Goal: Task Accomplishment & Management: Manage account settings

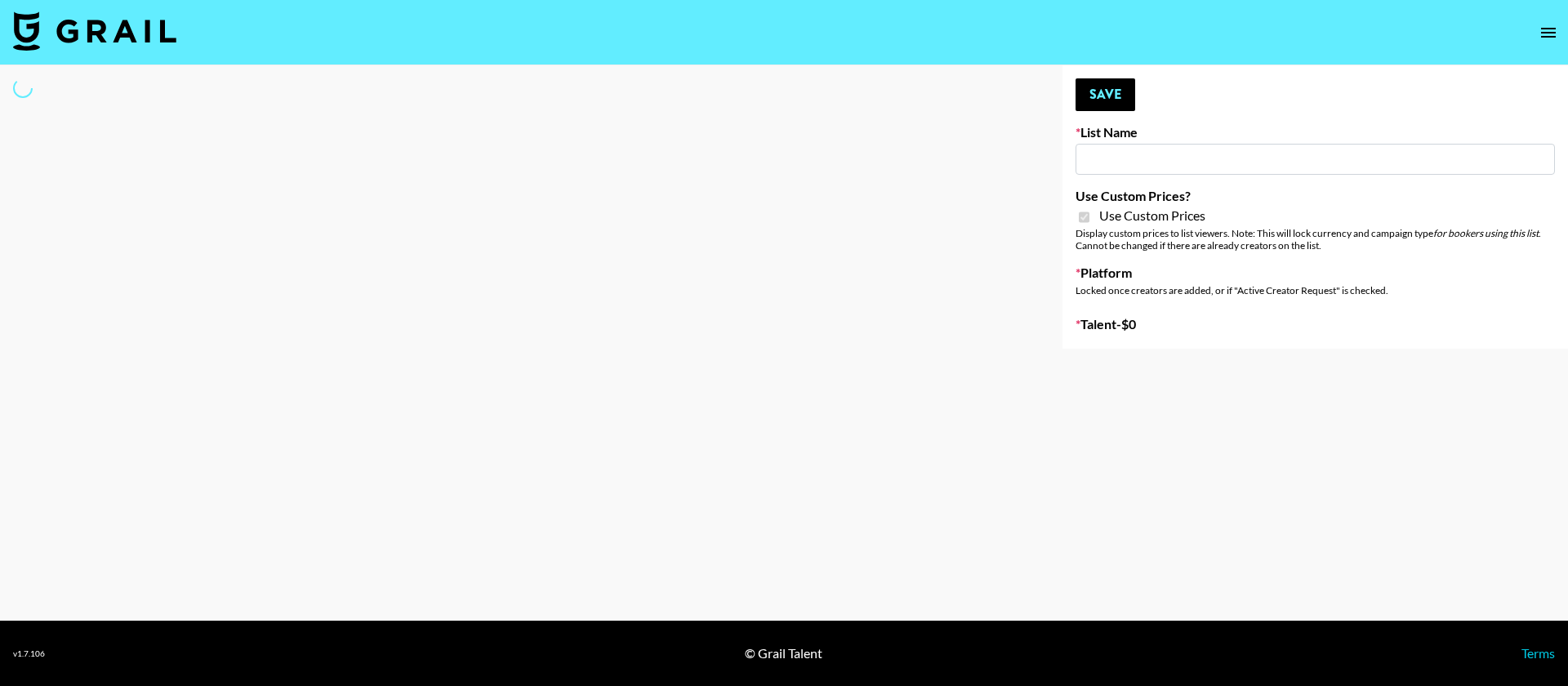
type input "Evry Jewels"
checkbox input "true"
select select "Brand"
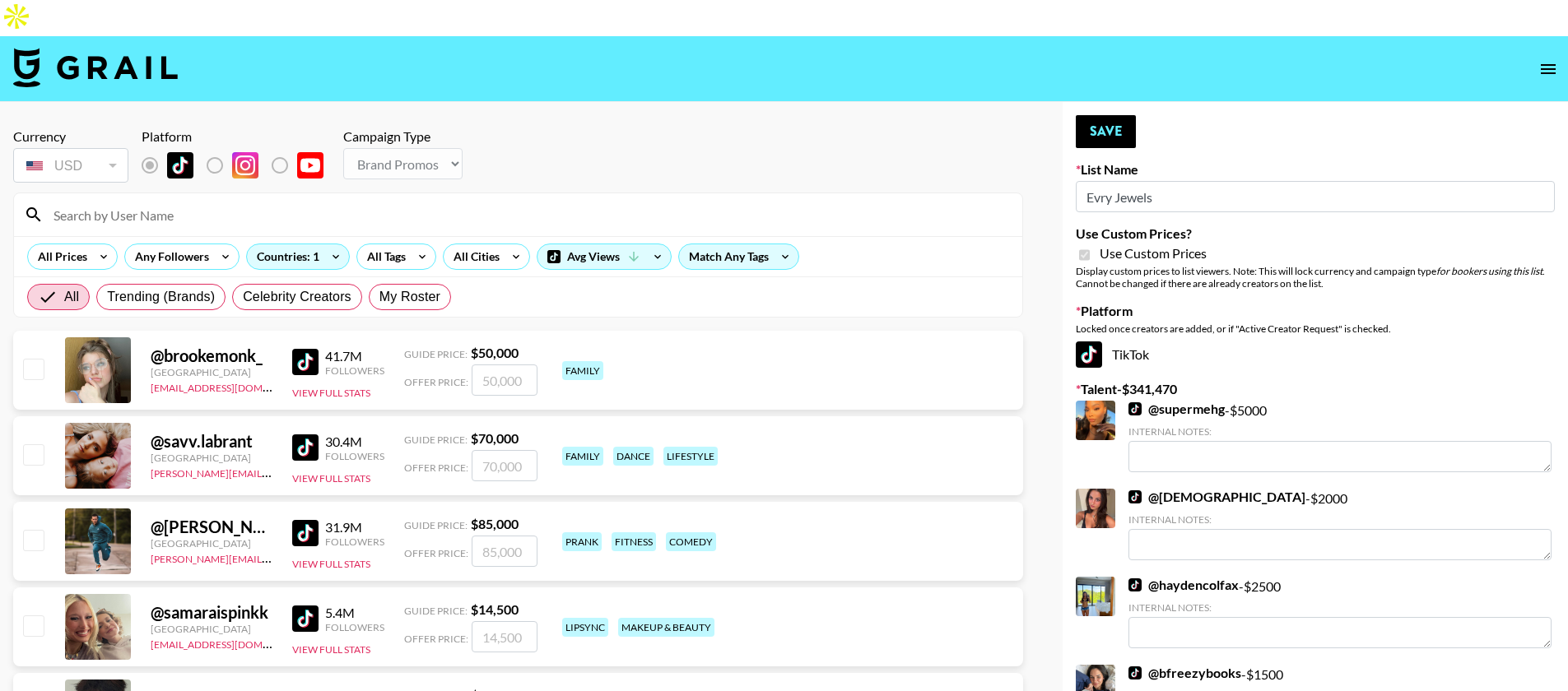
click at [401, 278] on div "All Trending (Brands) Celebrity Creators My Roster" at bounding box center [239, 297] width 431 height 39
click at [406, 287] on span "My Roster" at bounding box center [409, 296] width 61 height 20
click at [379, 297] on input "My Roster" at bounding box center [379, 297] width 0 height 0
radio input "true"
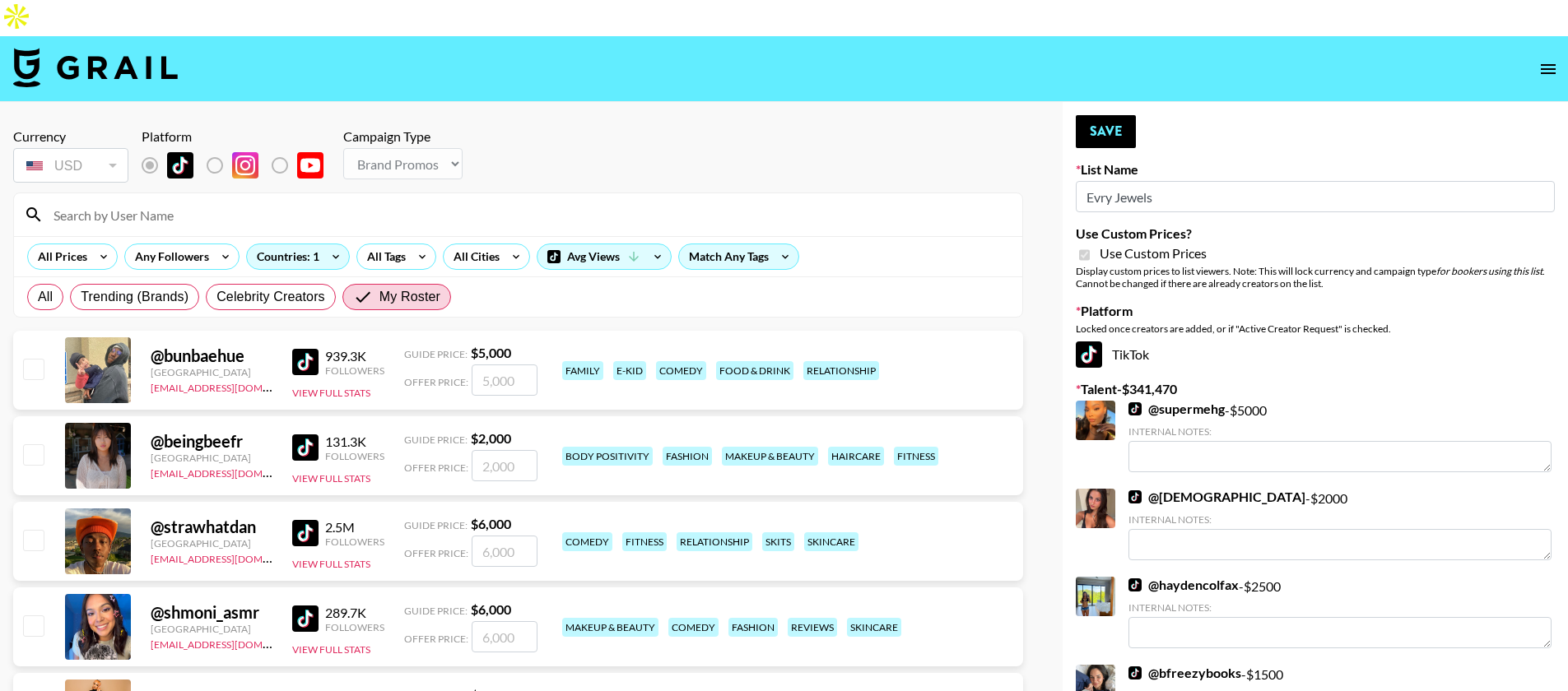
click at [35, 444] on input "checkbox" at bounding box center [32, 454] width 20 height 20
checkbox input "true"
type input "2000"
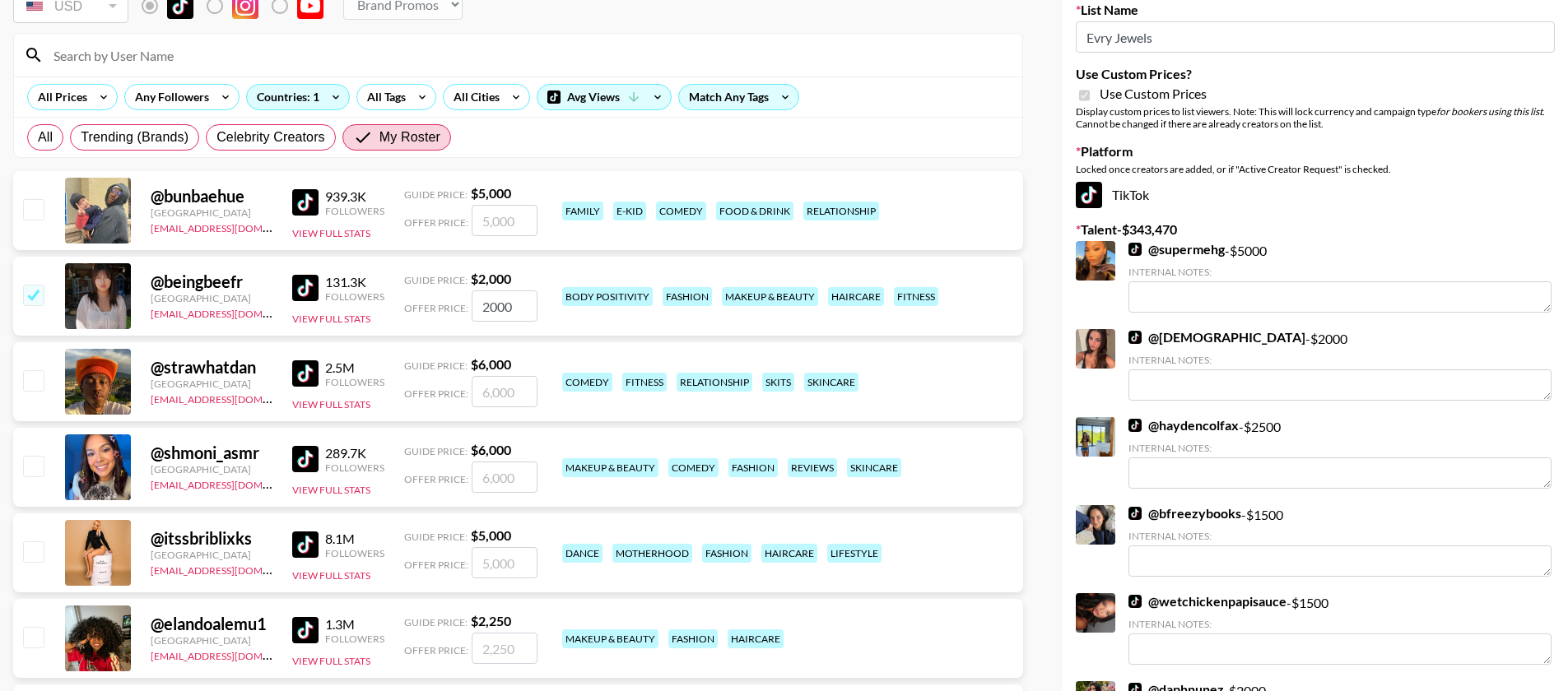
scroll to position [167, 0]
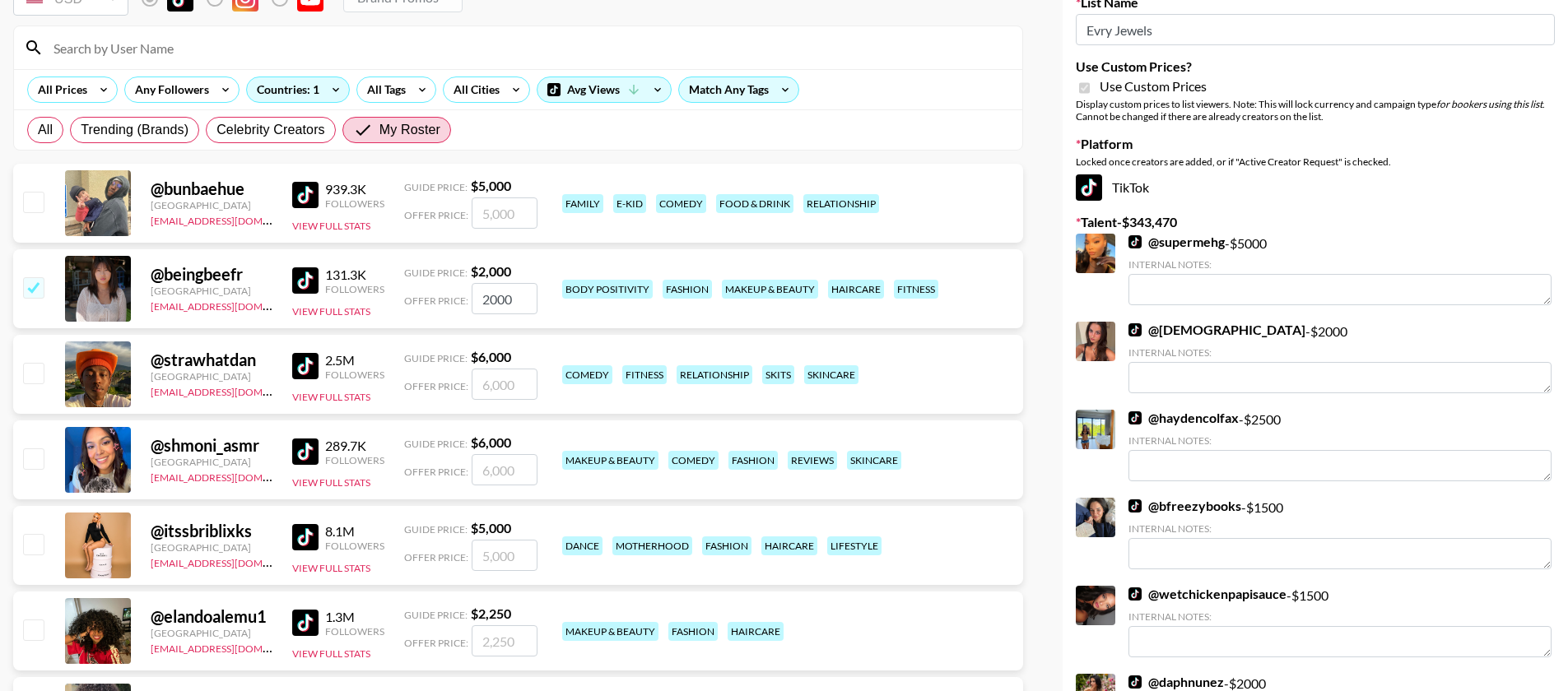
click at [41, 534] on input "checkbox" at bounding box center [32, 543] width 20 height 20
checkbox input "true"
type input "5000"
click at [43, 619] on input "checkbox" at bounding box center [32, 629] width 20 height 20
checkbox input "true"
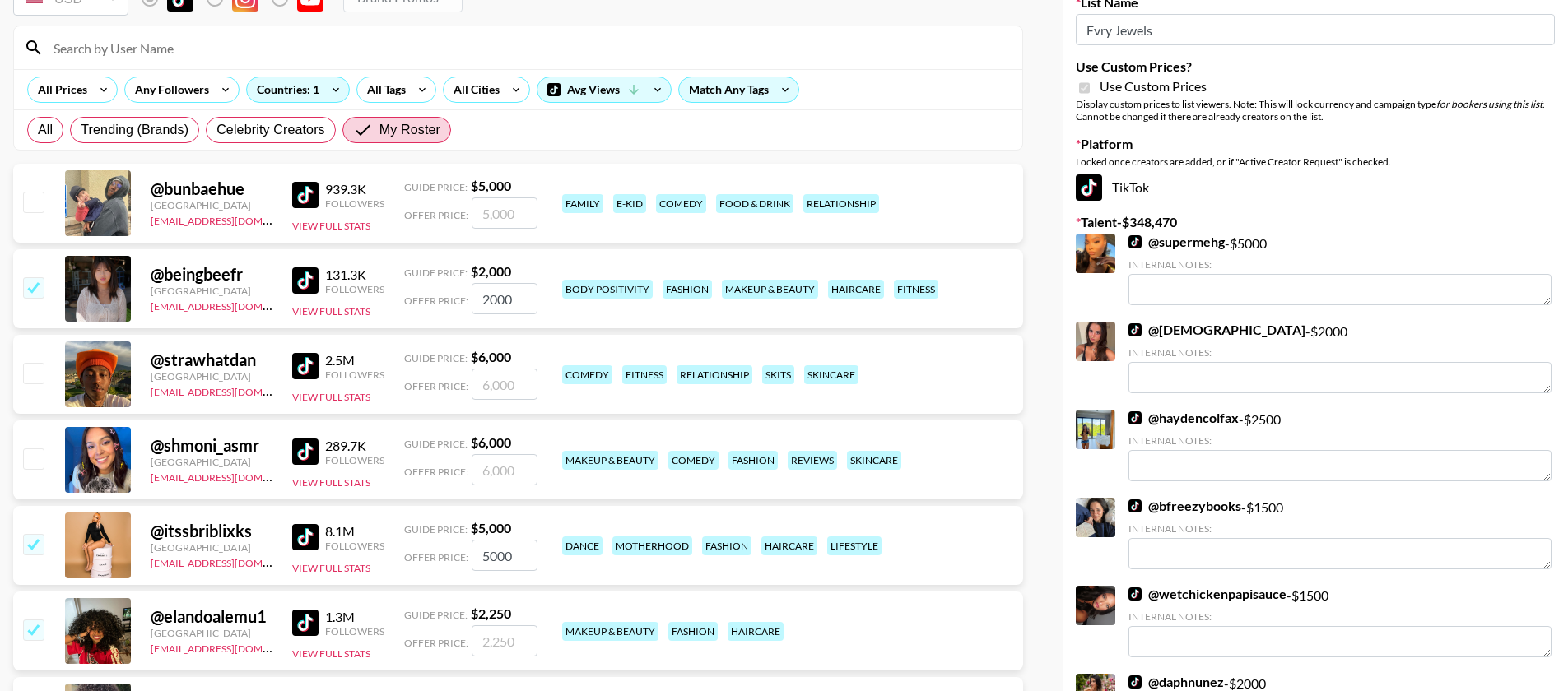
type input "2250"
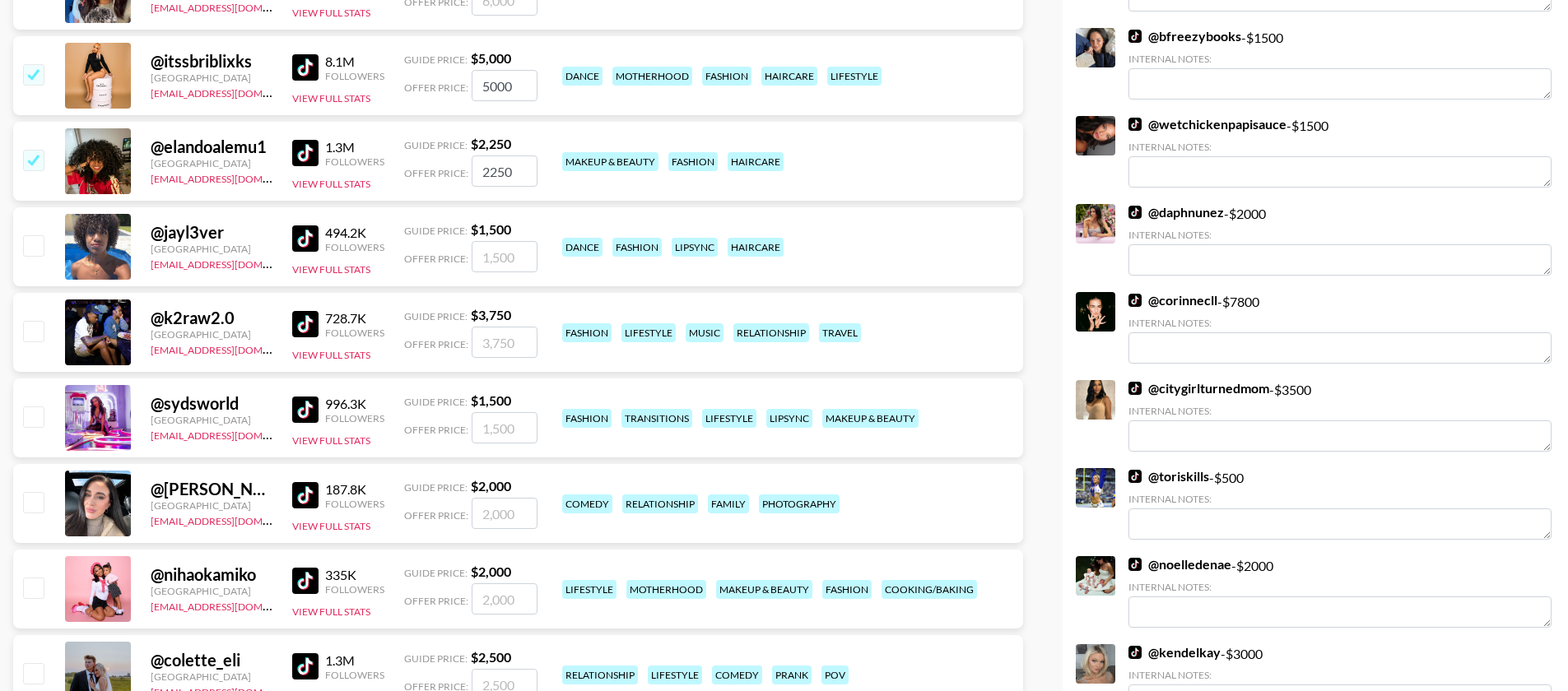
scroll to position [676, 0]
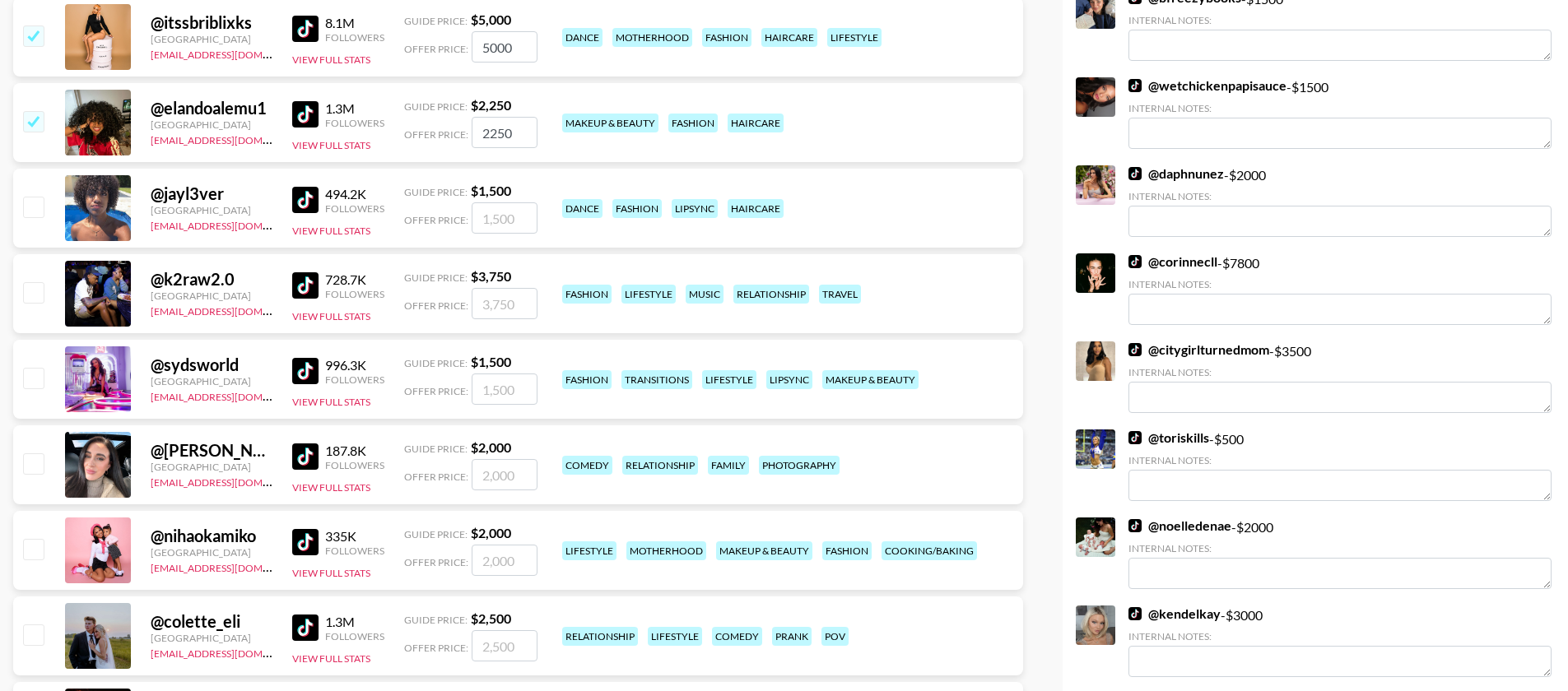
click at [34, 539] on input "checkbox" at bounding box center [32, 548] width 20 height 20
checkbox input "true"
type input "2000"
click at [39, 624] on input "checkbox" at bounding box center [32, 634] width 20 height 20
checkbox input "true"
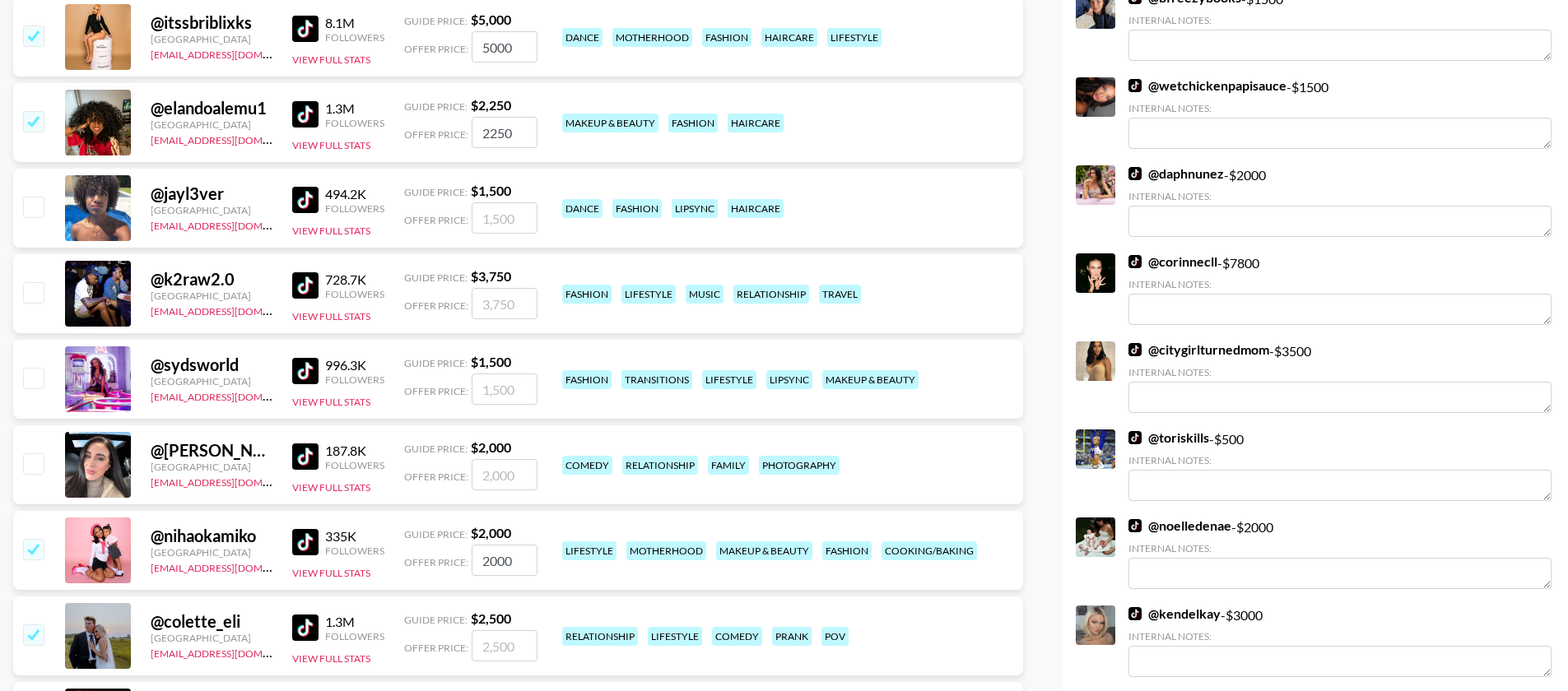
type input "2500"
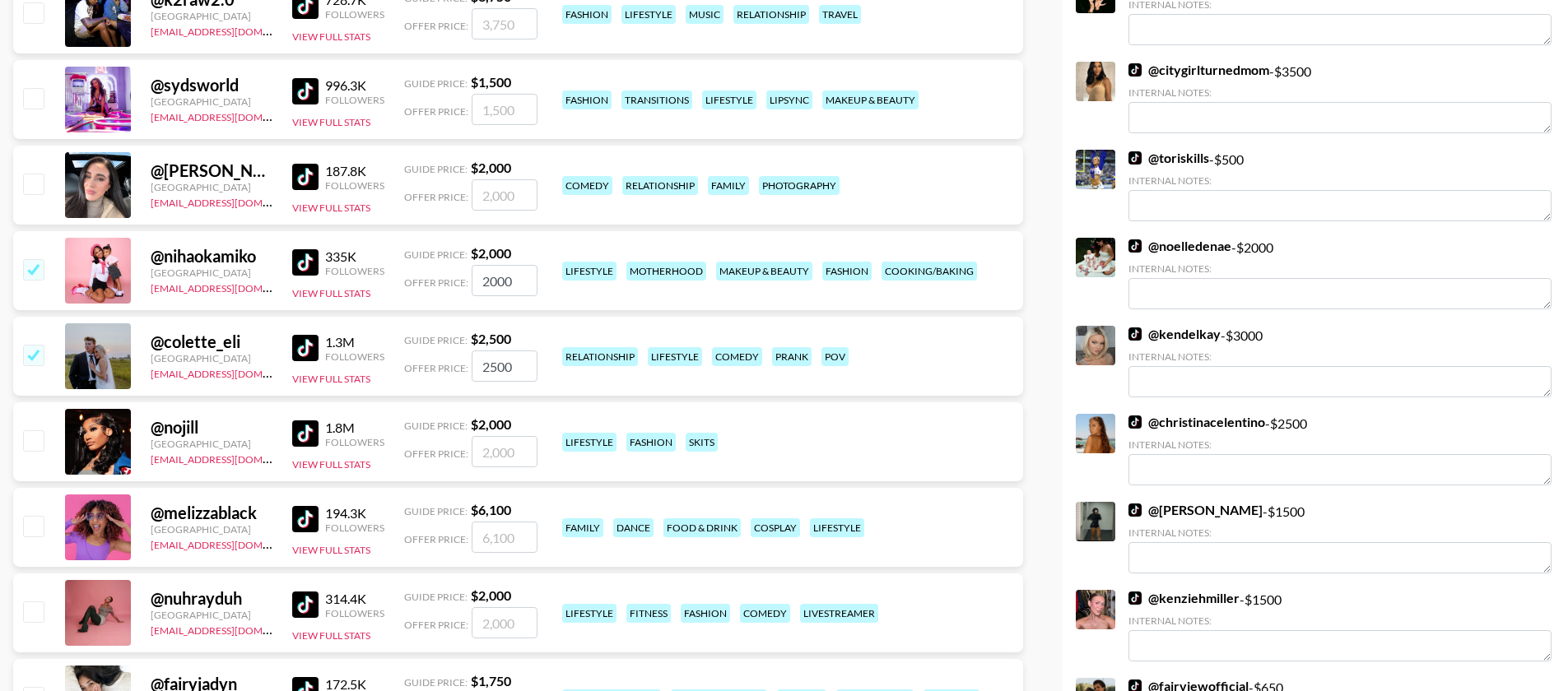
scroll to position [1060, 0]
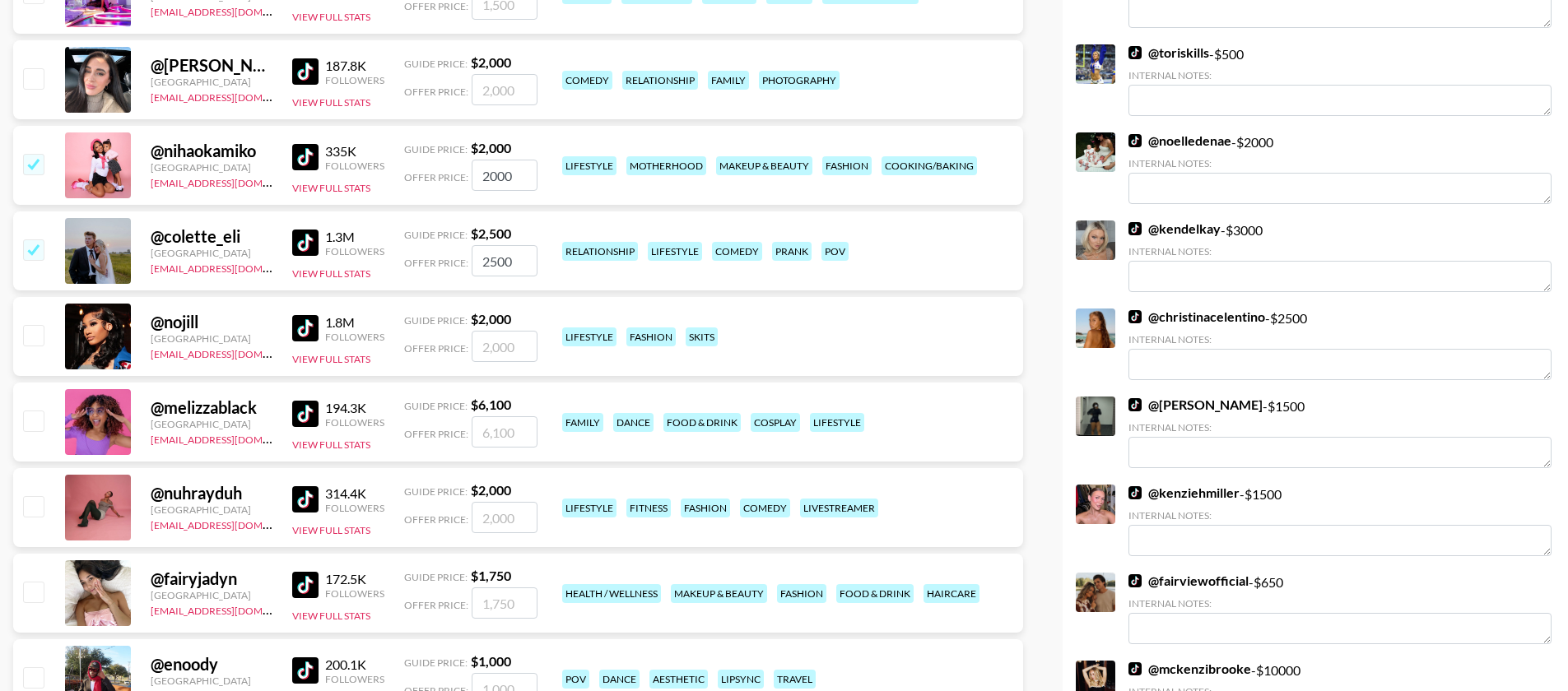
click at [35, 325] on input "checkbox" at bounding box center [32, 334] width 20 height 20
checkbox input "true"
type input "2000"
click at [38, 411] on input "checkbox" at bounding box center [32, 420] width 20 height 20
checkbox input "true"
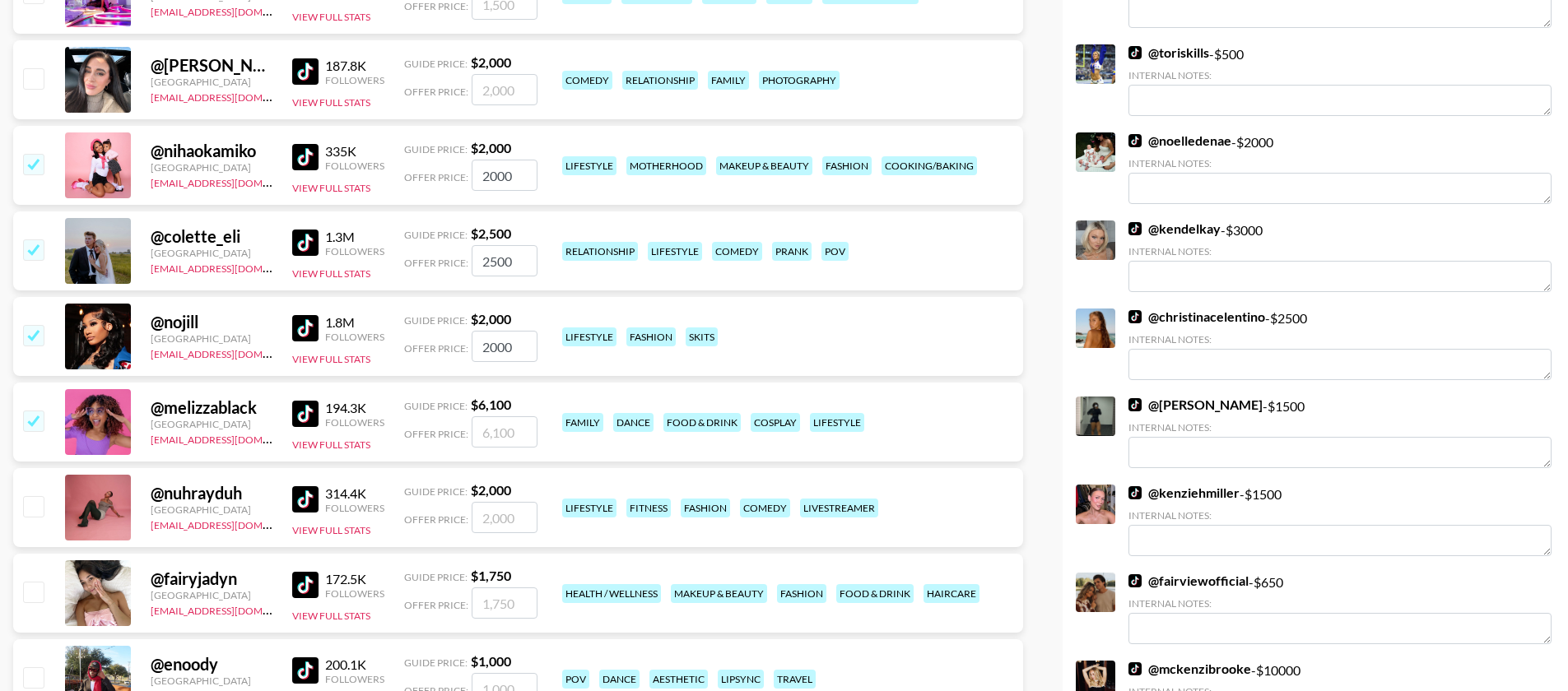
type input "6100"
click at [27, 496] on input "checkbox" at bounding box center [32, 506] width 20 height 20
checkbox input "true"
type input "2000"
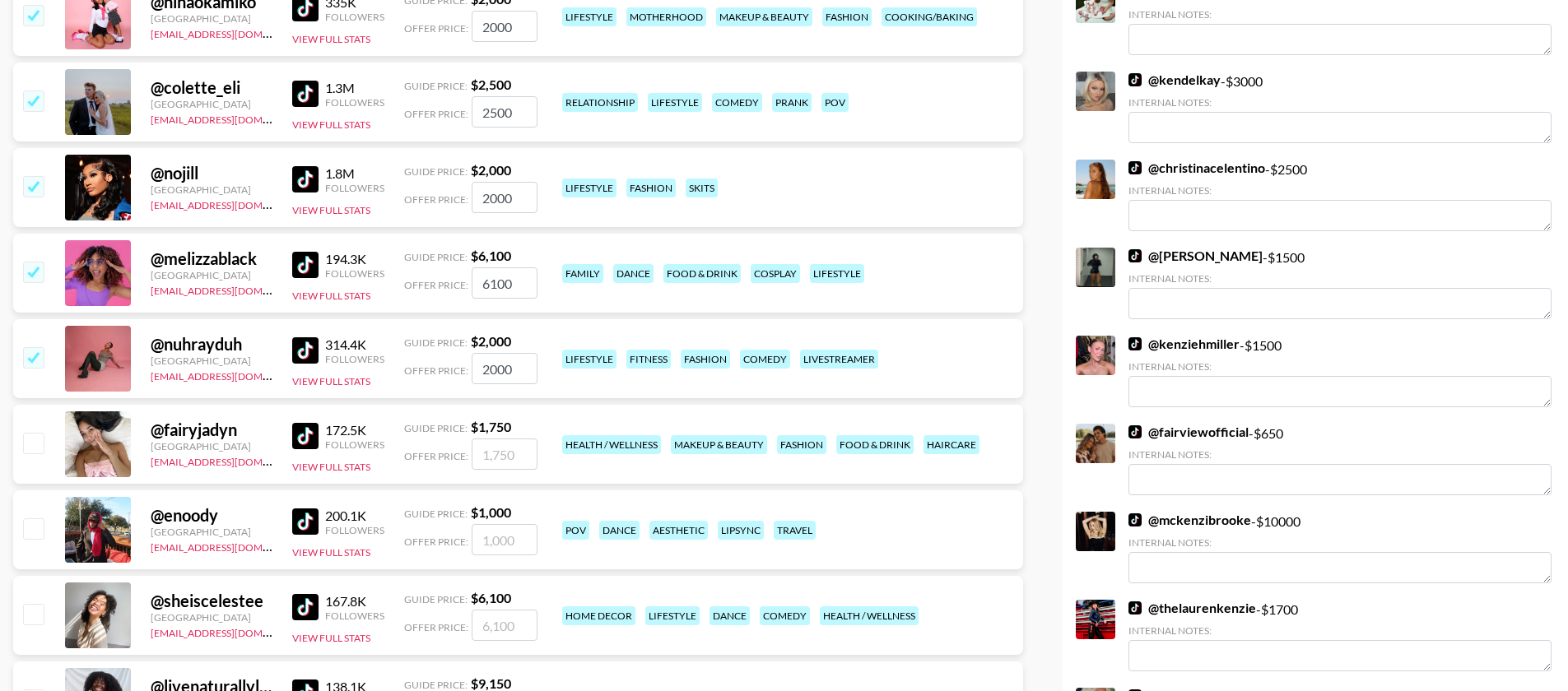
scroll to position [1227, 0]
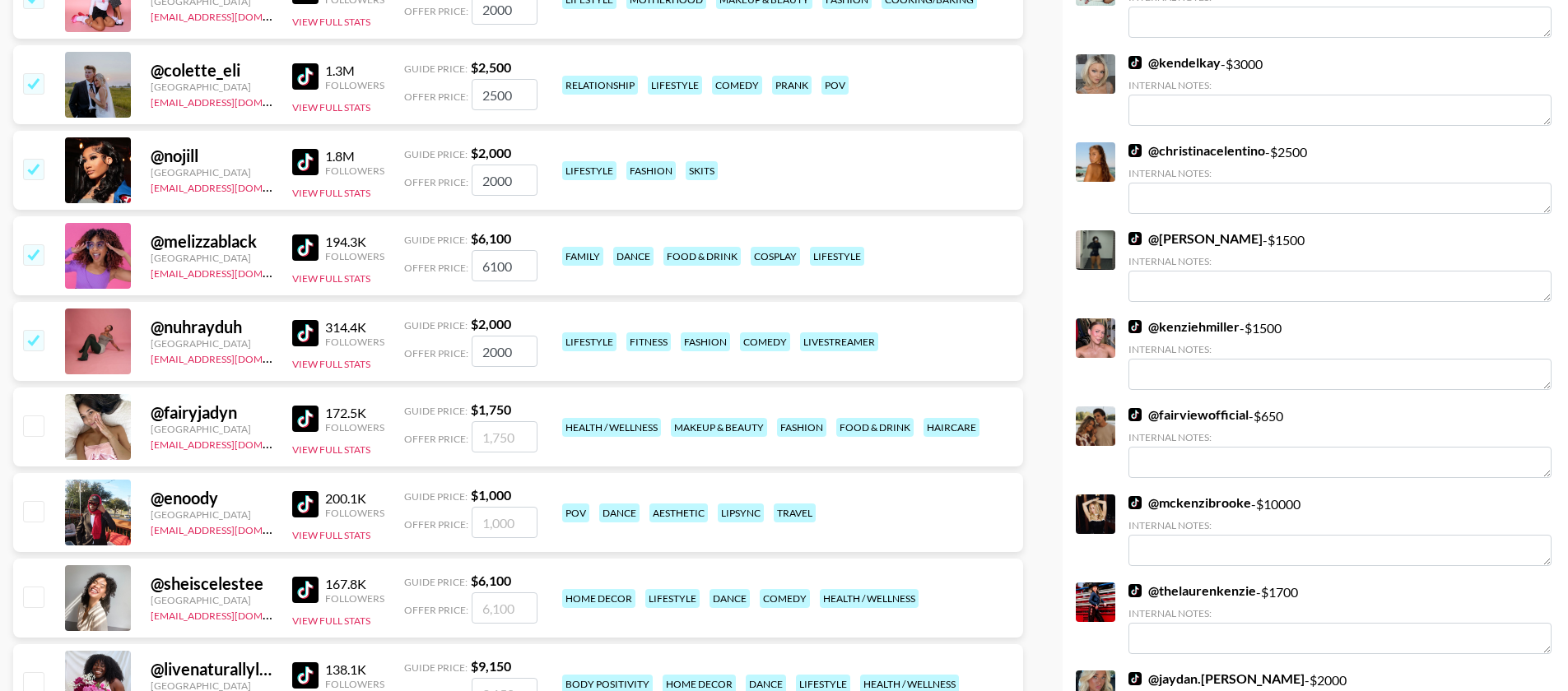
click at [39, 587] on input "checkbox" at bounding box center [32, 596] width 20 height 20
checkbox input "true"
type input "6100"
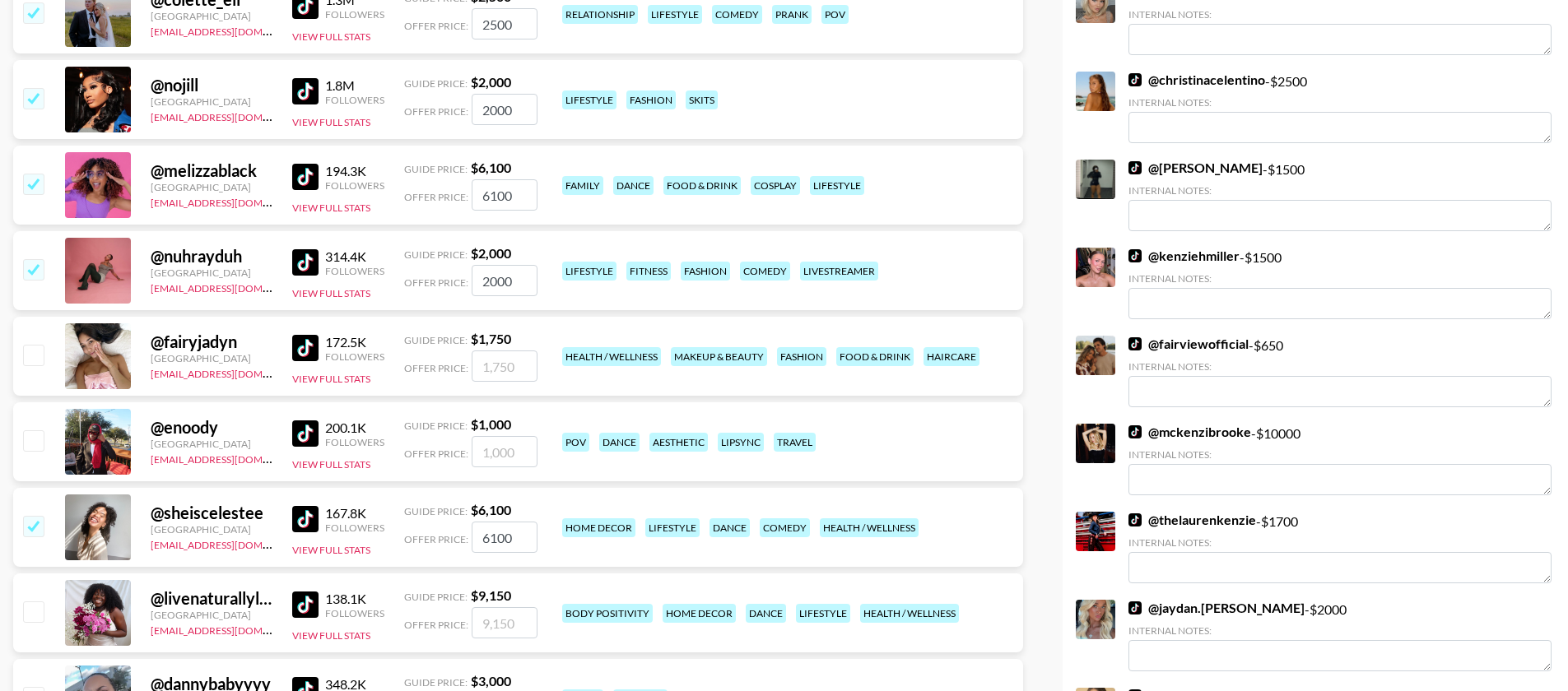
scroll to position [1344, 0]
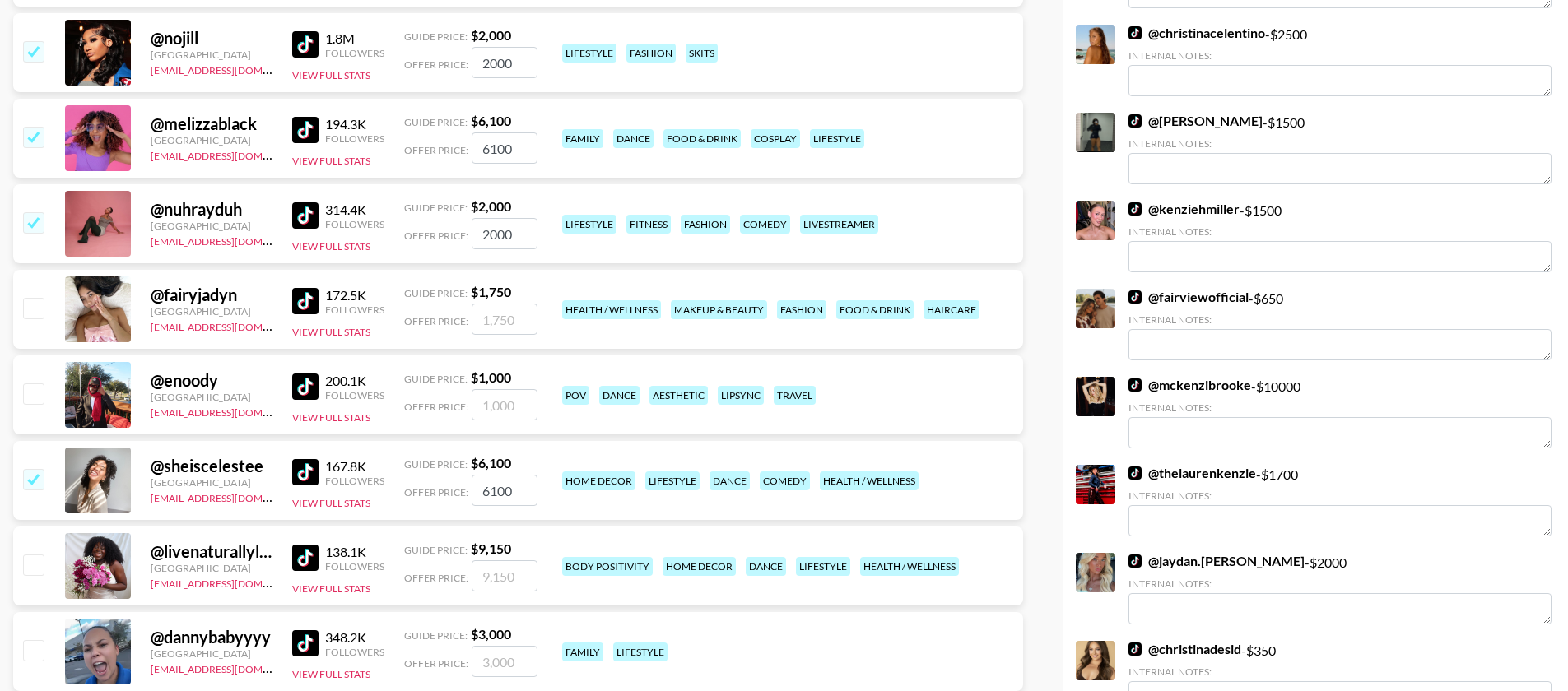
click at [40, 554] on input "checkbox" at bounding box center [32, 564] width 20 height 20
checkbox input "true"
type input "9150"
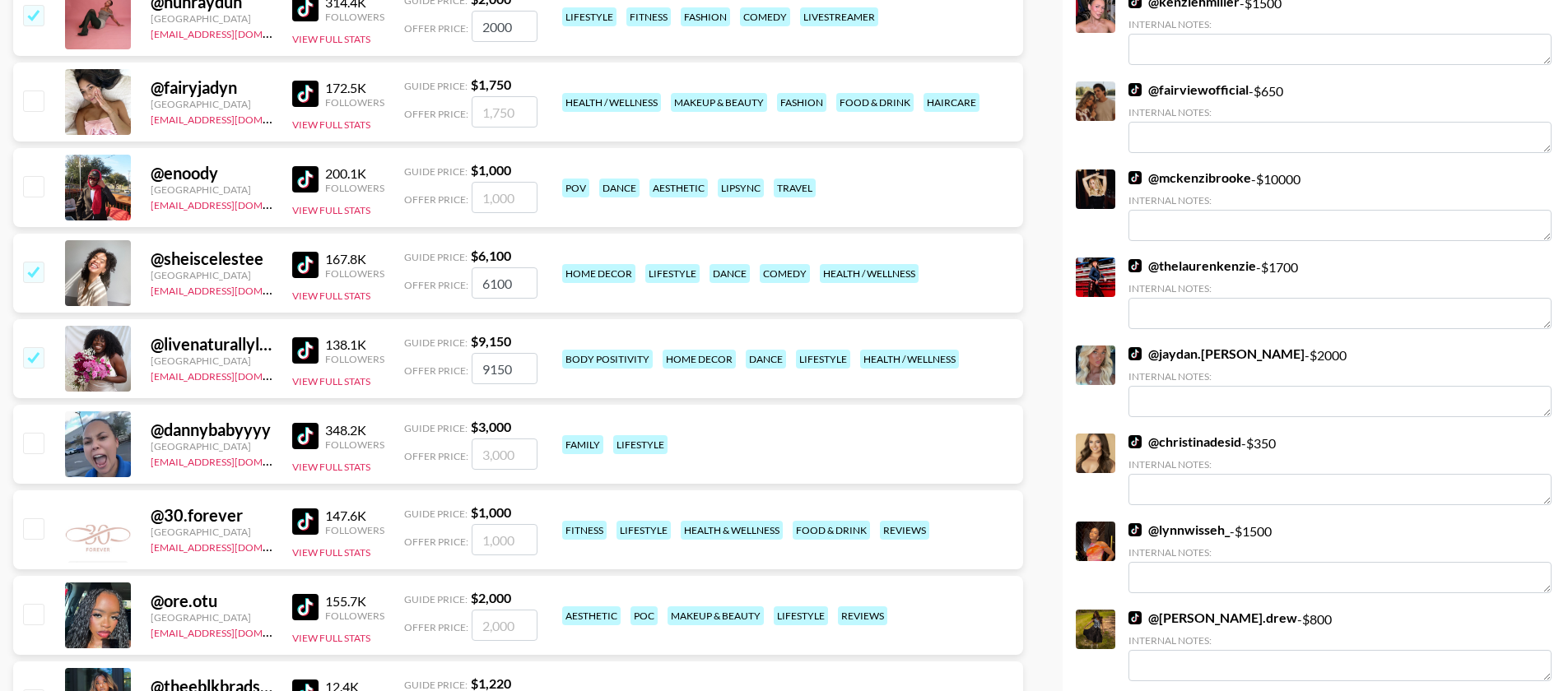
scroll to position [1625, 0]
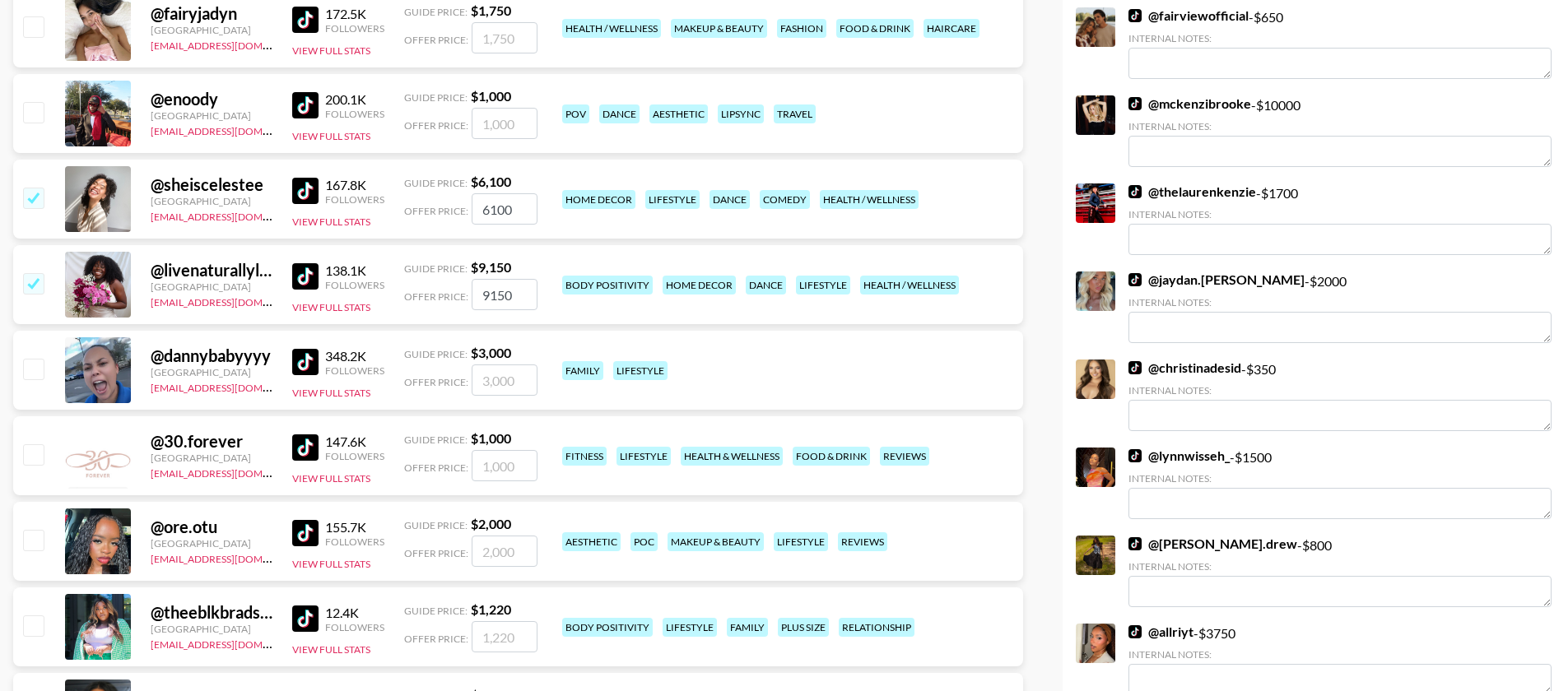
click at [33, 530] on input "checkbox" at bounding box center [32, 539] width 20 height 20
checkbox input "true"
type input "2000"
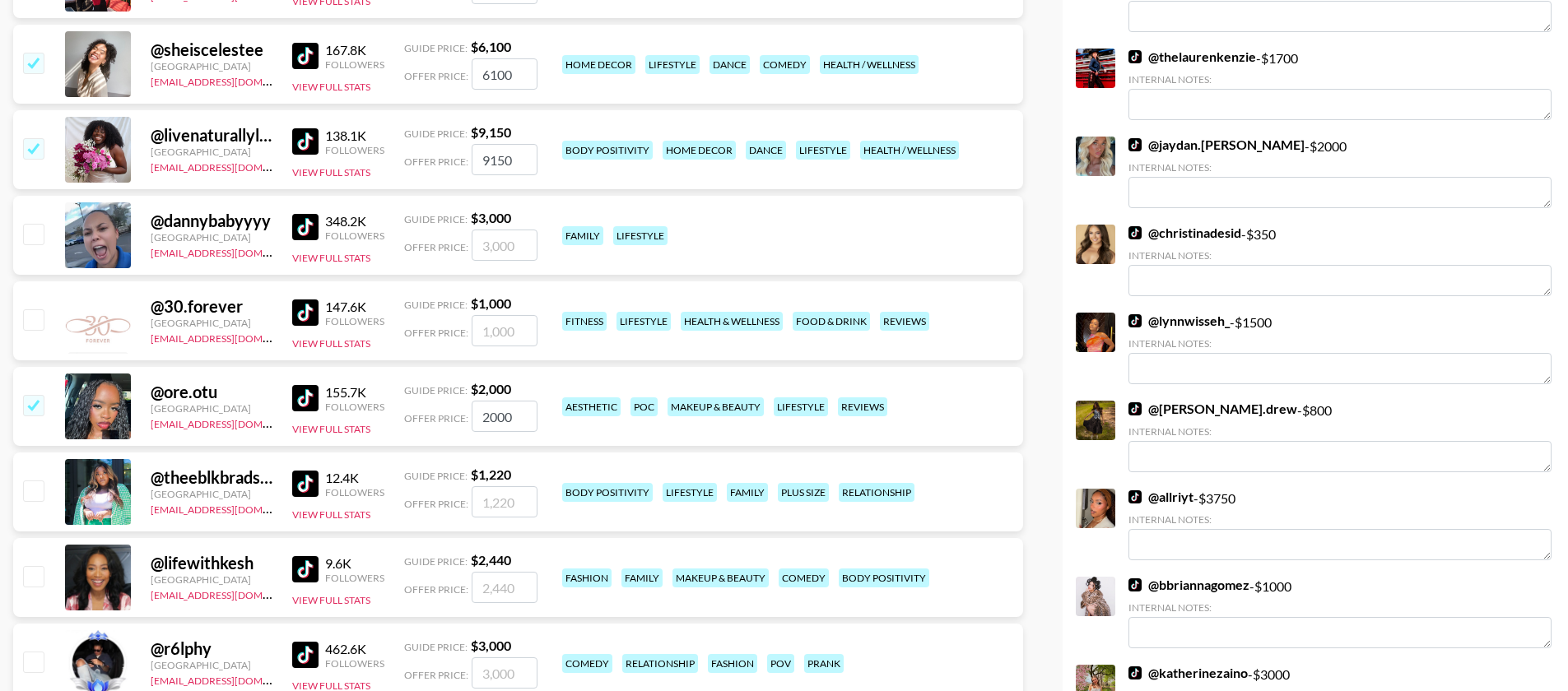
scroll to position [1777, 0]
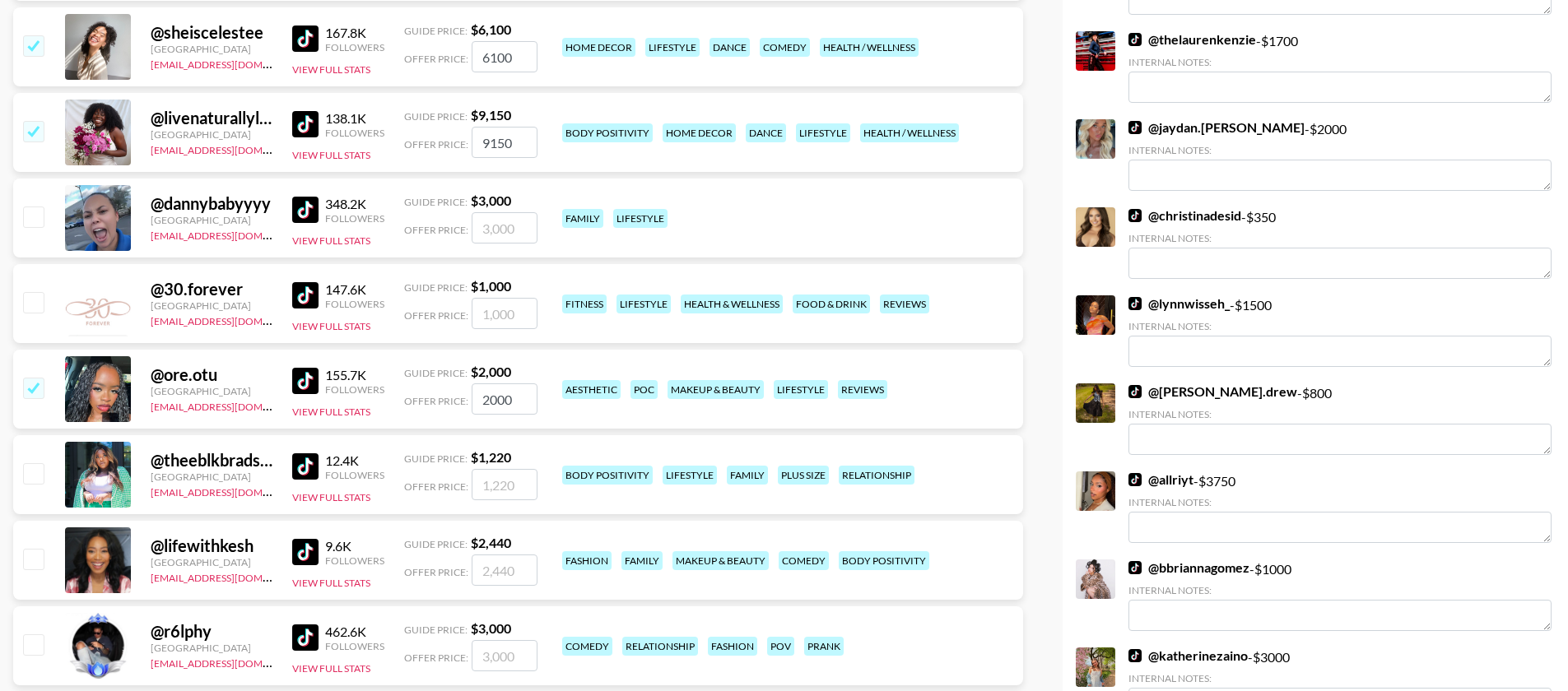
click at [30, 463] on input "checkbox" at bounding box center [32, 472] width 20 height 20
checkbox input "true"
type input "1220"
click at [33, 548] on input "checkbox" at bounding box center [32, 558] width 20 height 20
checkbox input "true"
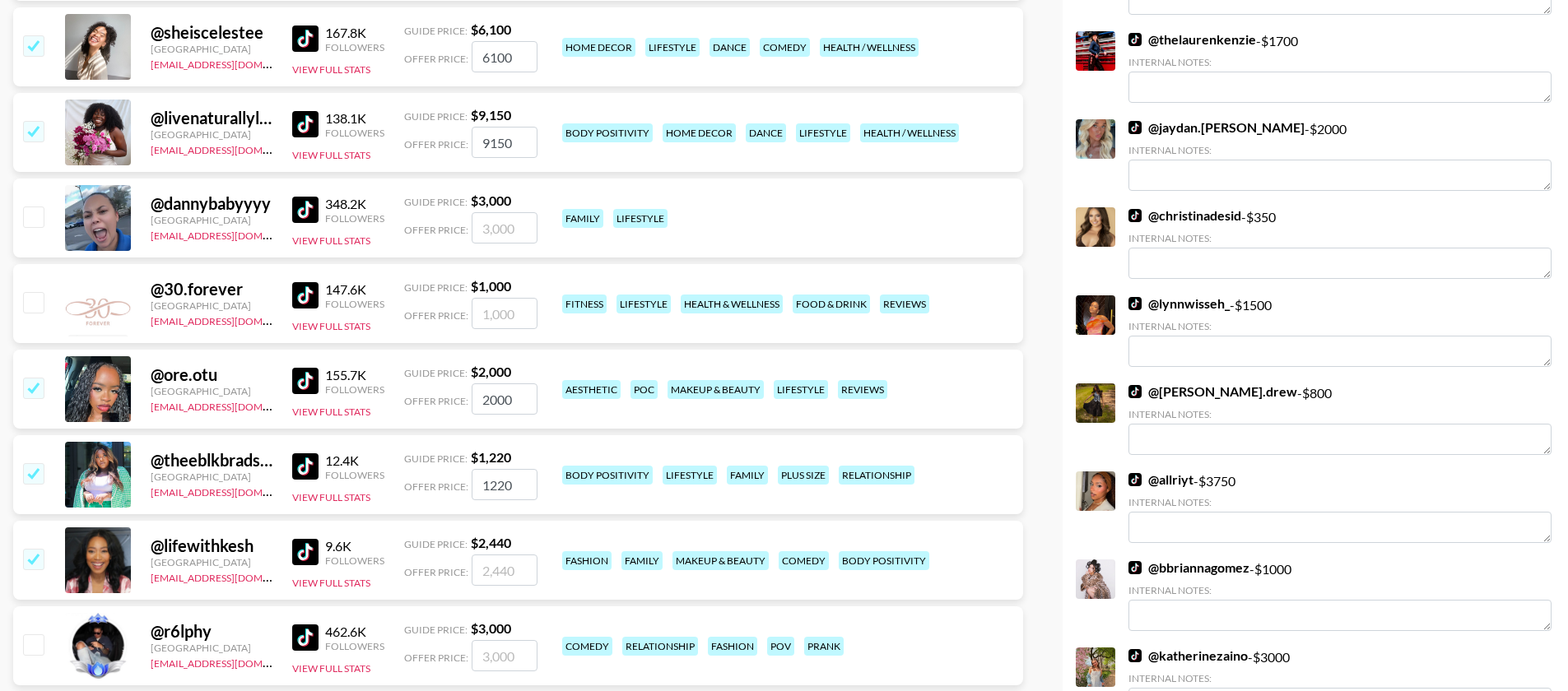
type input "2440"
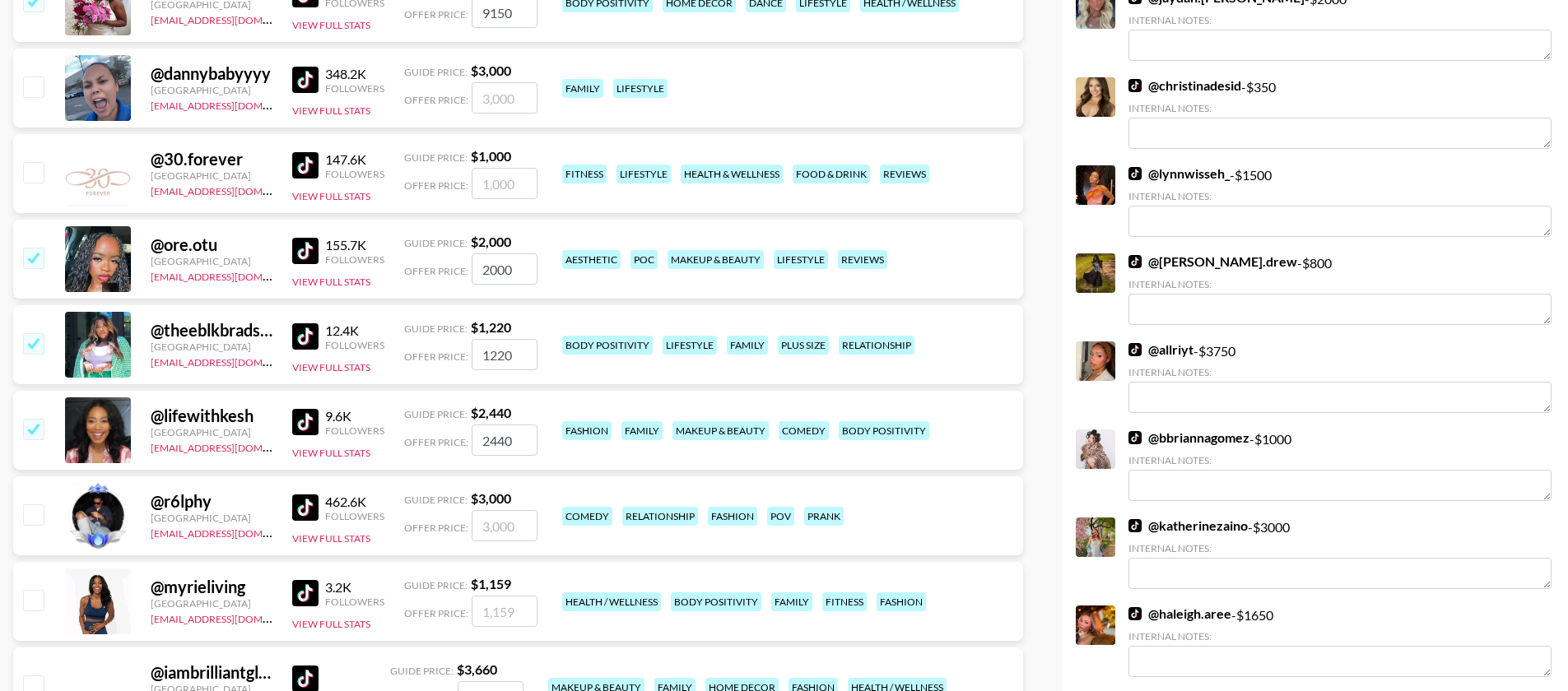
scroll to position [1912, 0]
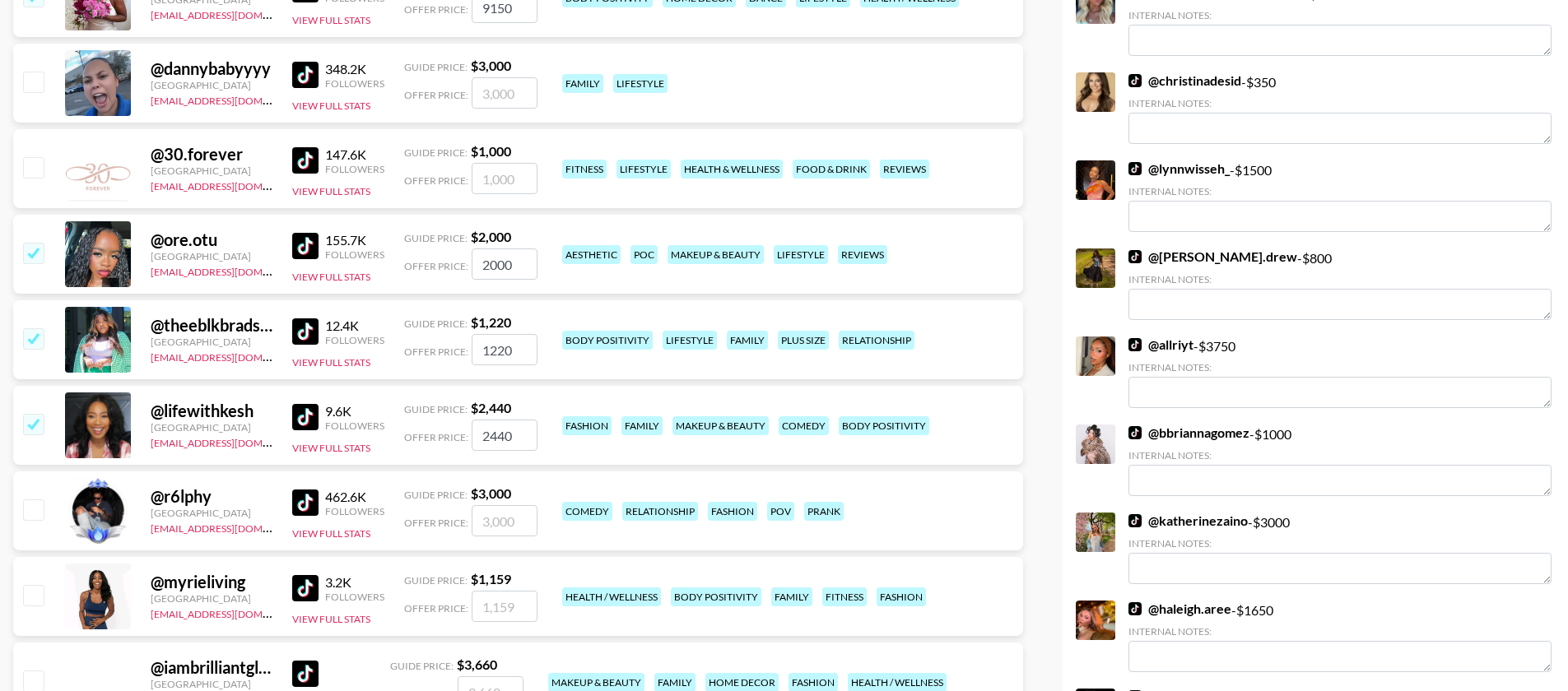
click at [33, 585] on input "checkbox" at bounding box center [32, 594] width 20 height 20
checkbox input "true"
type input "1159"
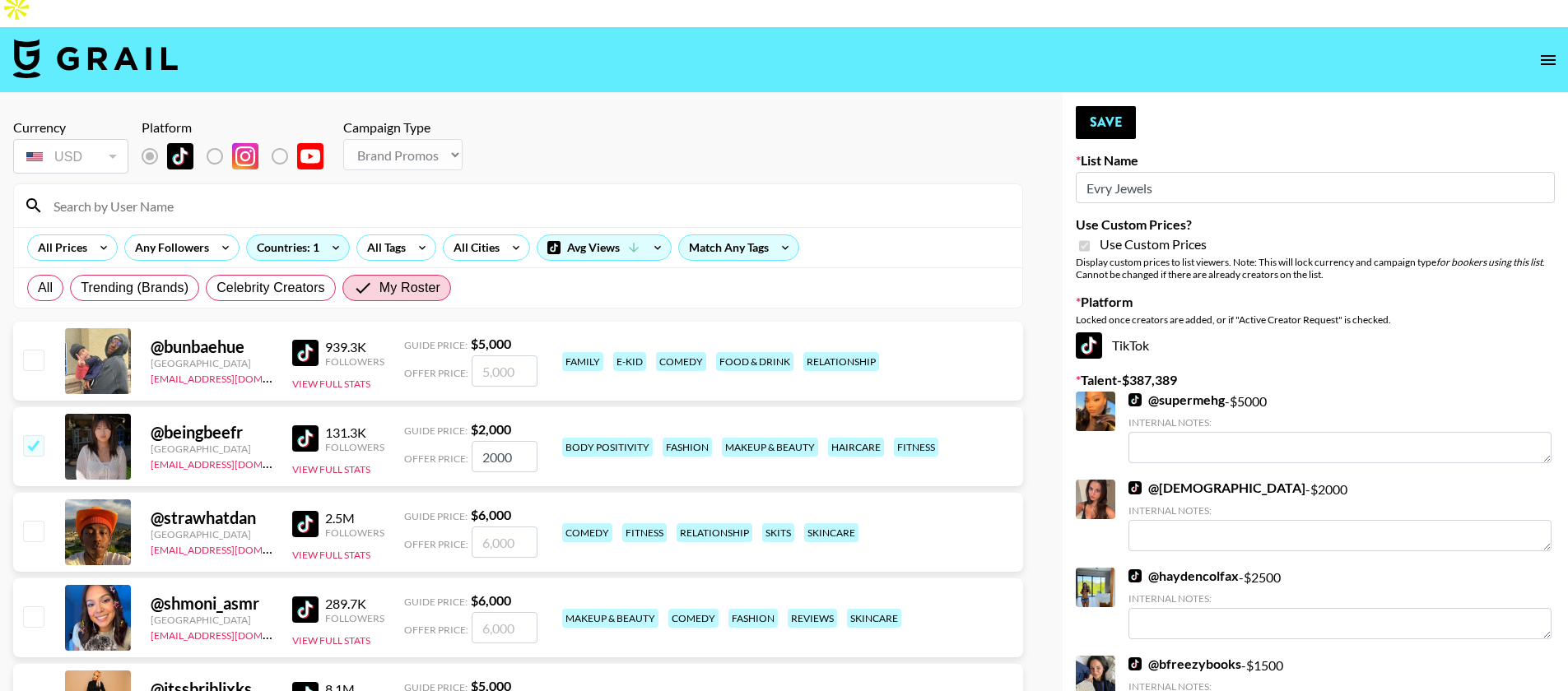
scroll to position [0, 0]
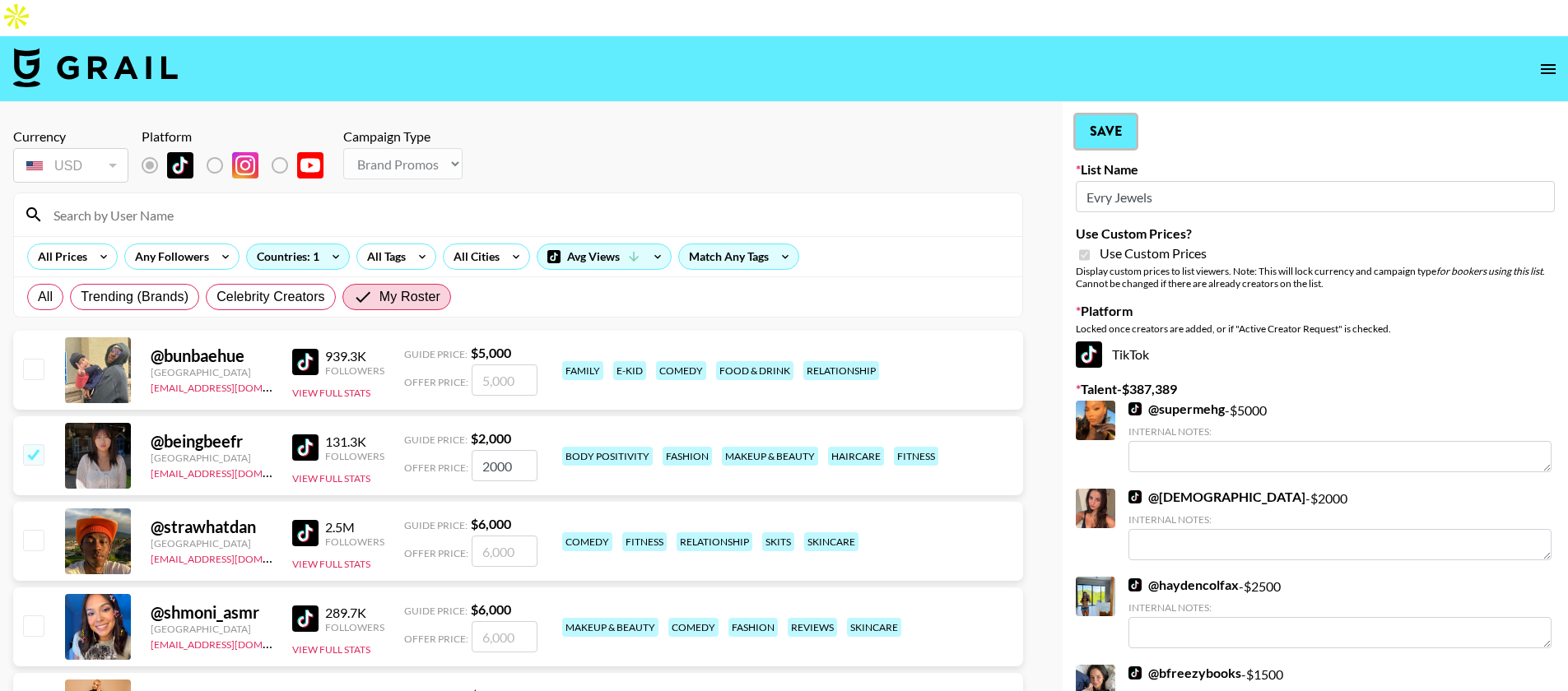
click at [1125, 115] on button "Save" at bounding box center [1106, 132] width 60 height 33
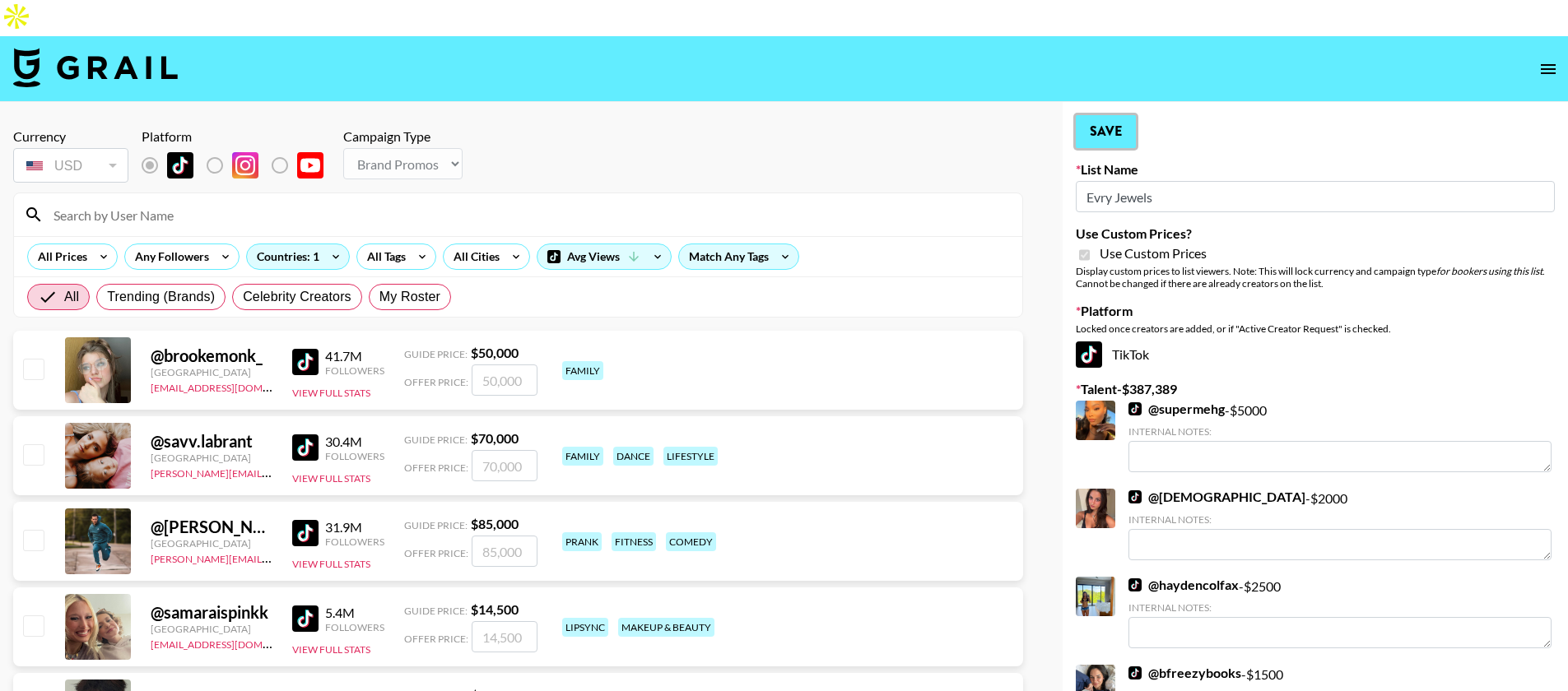
radio input "true"
